Goal: Information Seeking & Learning: Learn about a topic

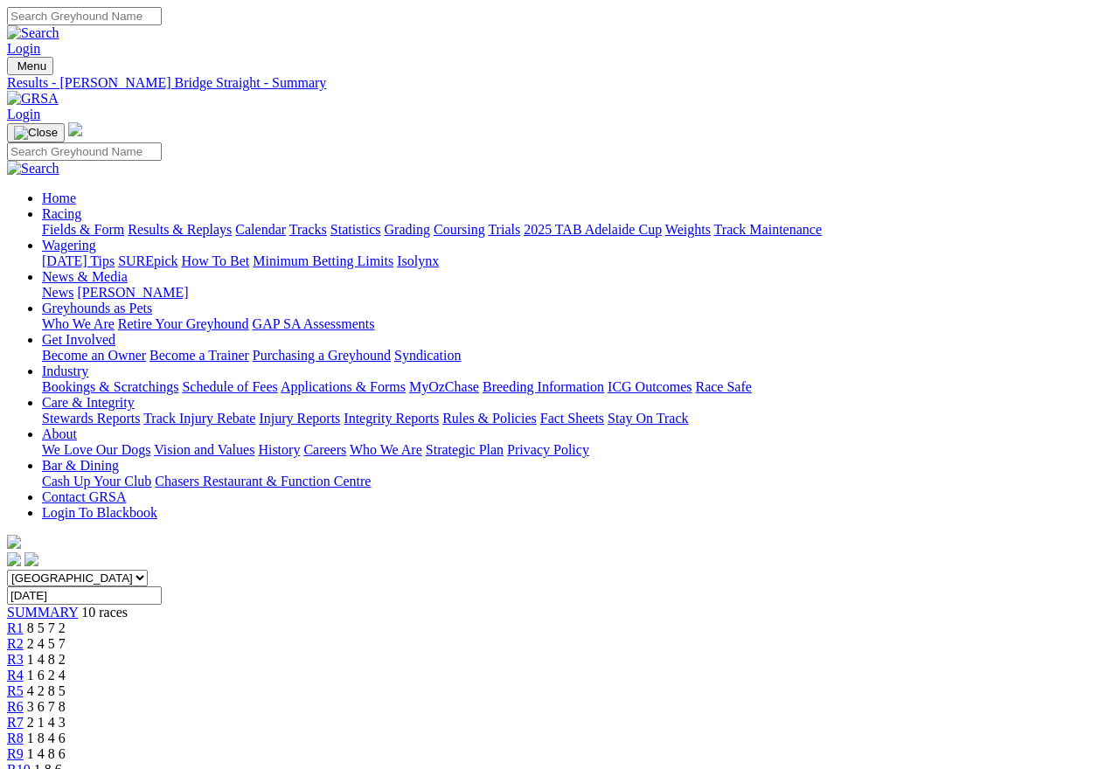
scroll to position [1614, 0]
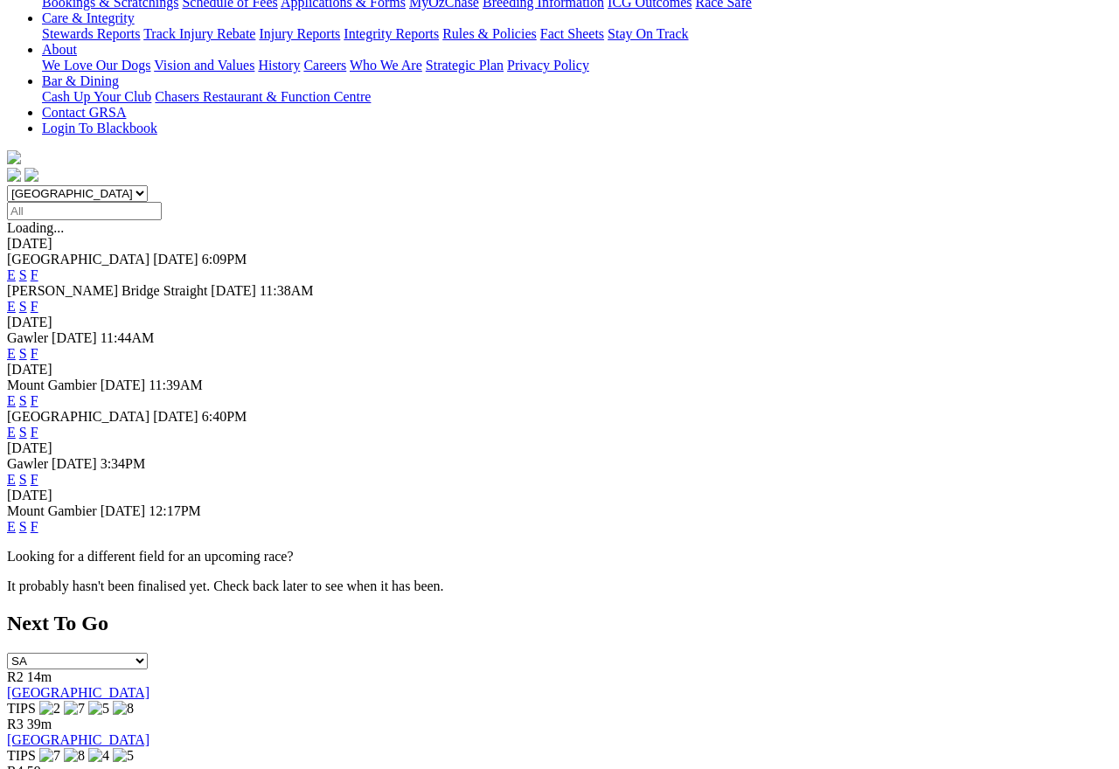
scroll to position [385, 0]
click at [38, 518] on link "F" at bounding box center [35, 525] width 8 height 15
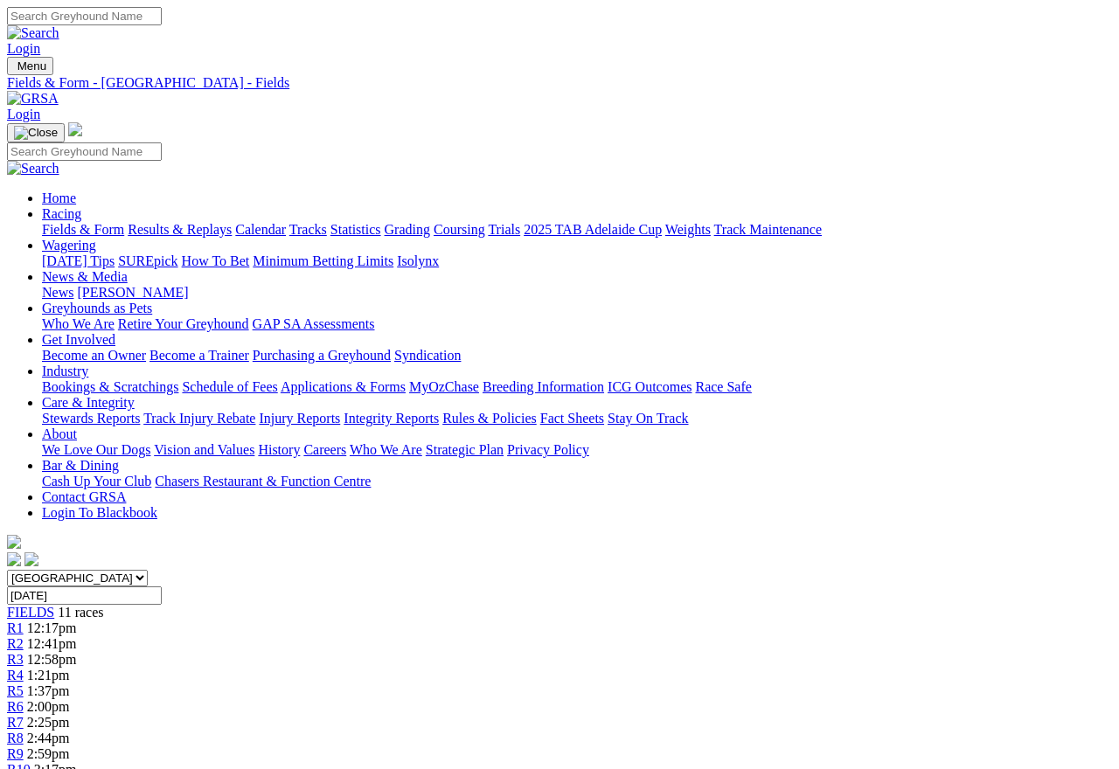
click at [59, 91] on img at bounding box center [33, 99] width 52 height 16
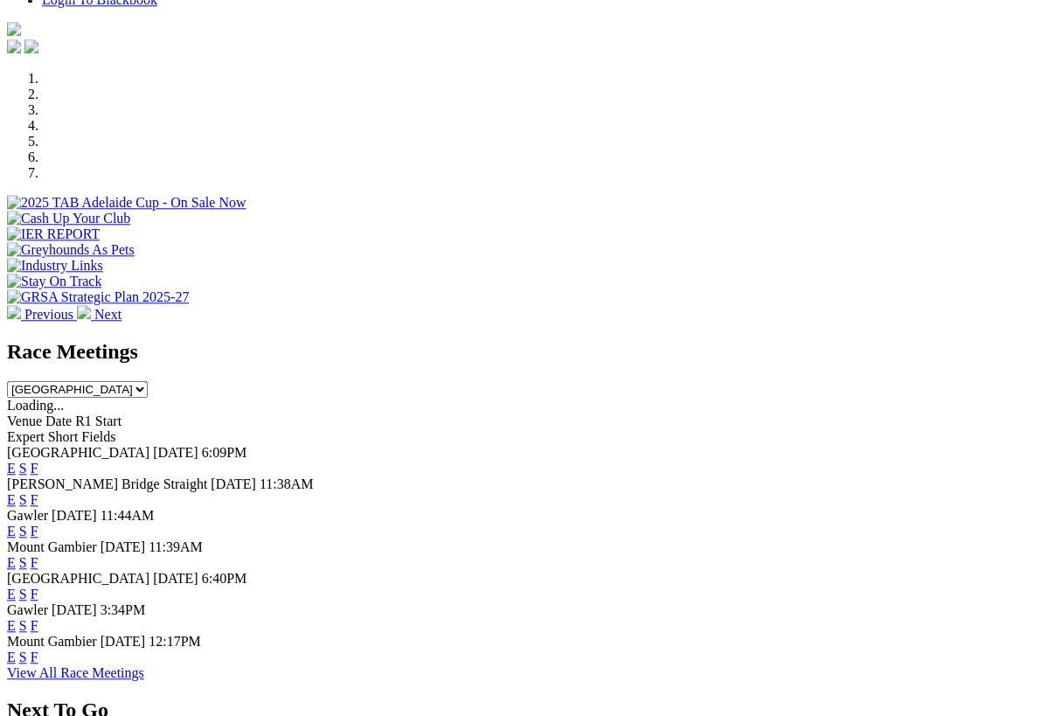
scroll to position [482, 0]
click at [38, 461] on link "F" at bounding box center [35, 468] width 8 height 15
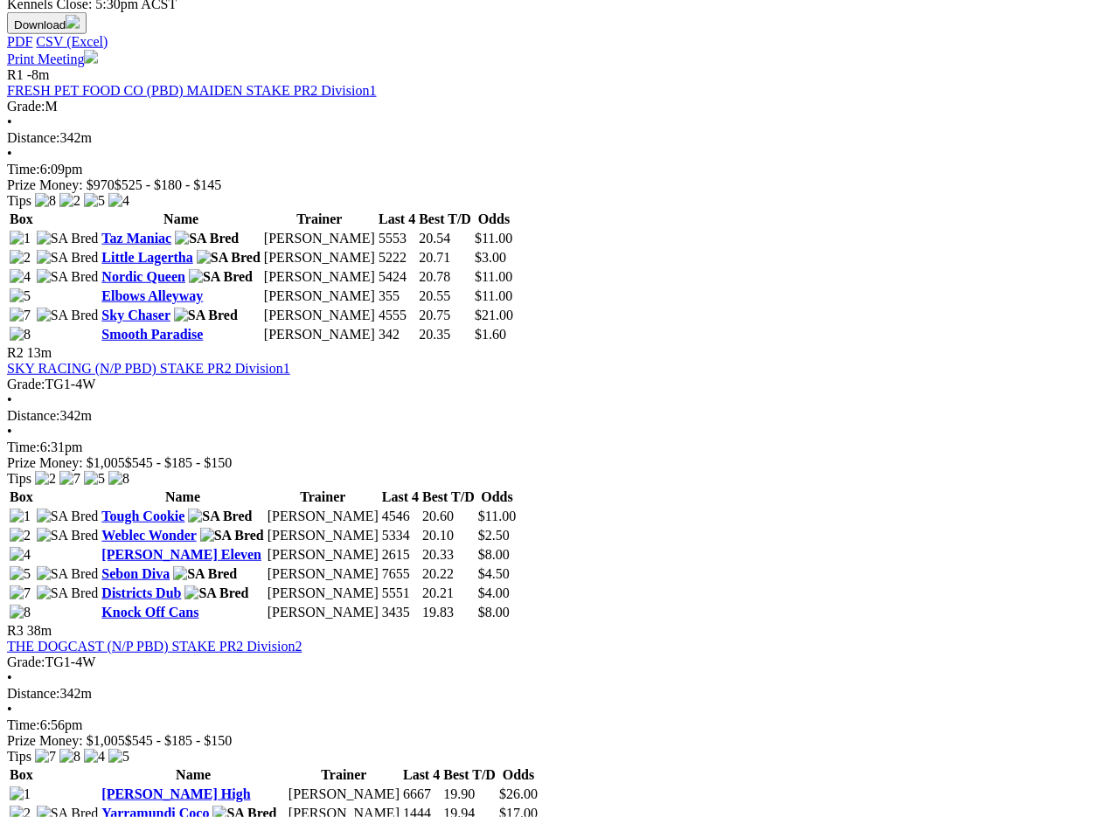
scroll to position [833, 0]
